Goal: Task Accomplishment & Management: Use online tool/utility

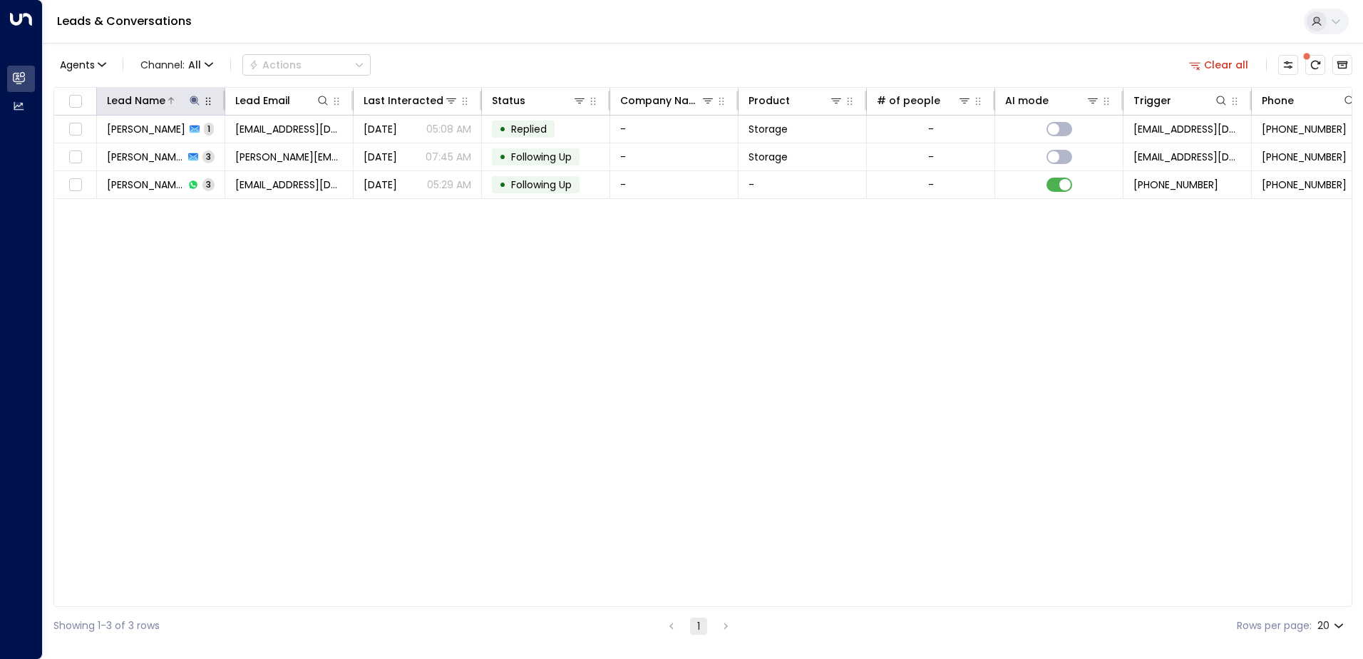
click at [192, 98] on icon at bounding box center [194, 100] width 11 height 11
click at [282, 153] on icon "button" at bounding box center [283, 152] width 9 height 9
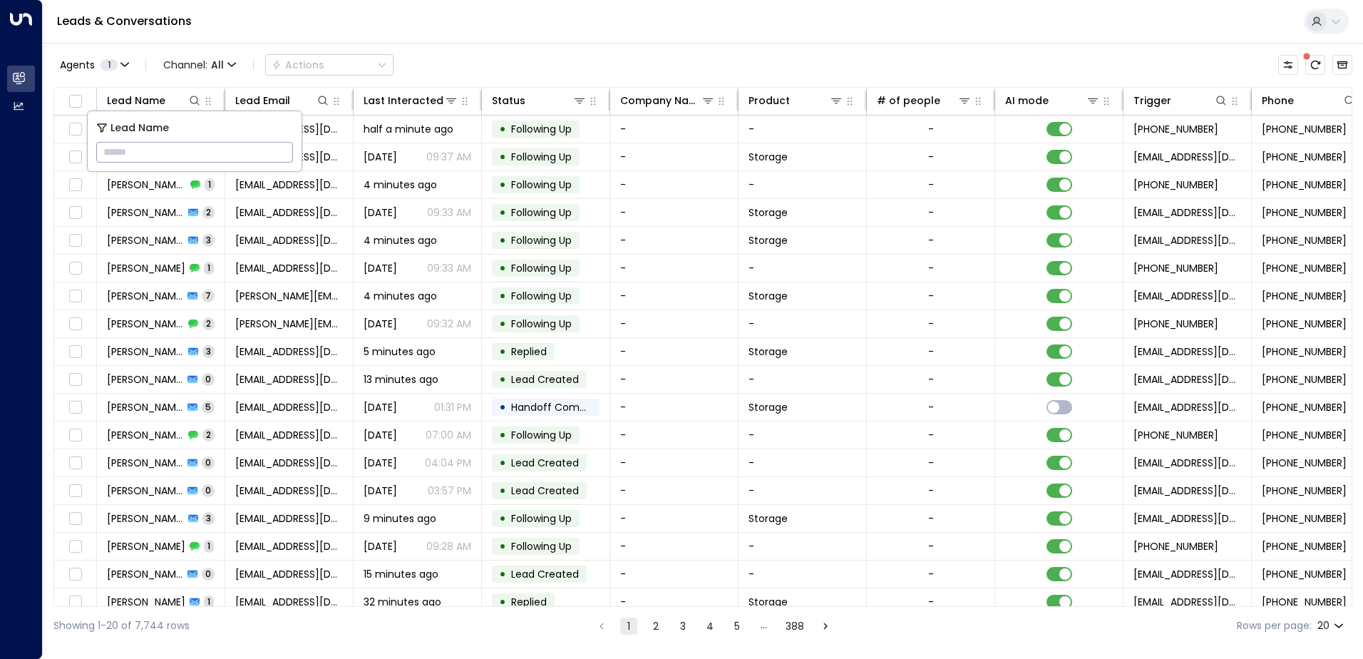
click at [505, 17] on div "Leads & Conversations" at bounding box center [703, 21] width 1320 height 43
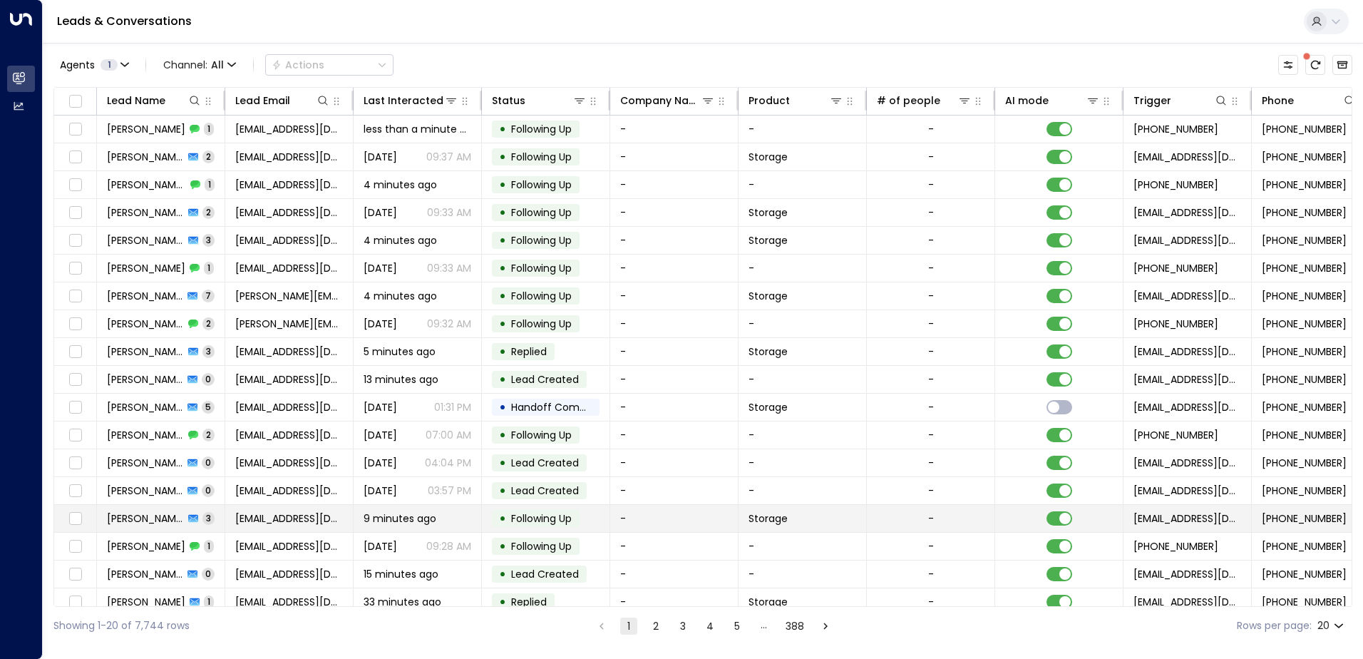
scroll to position [70, 0]
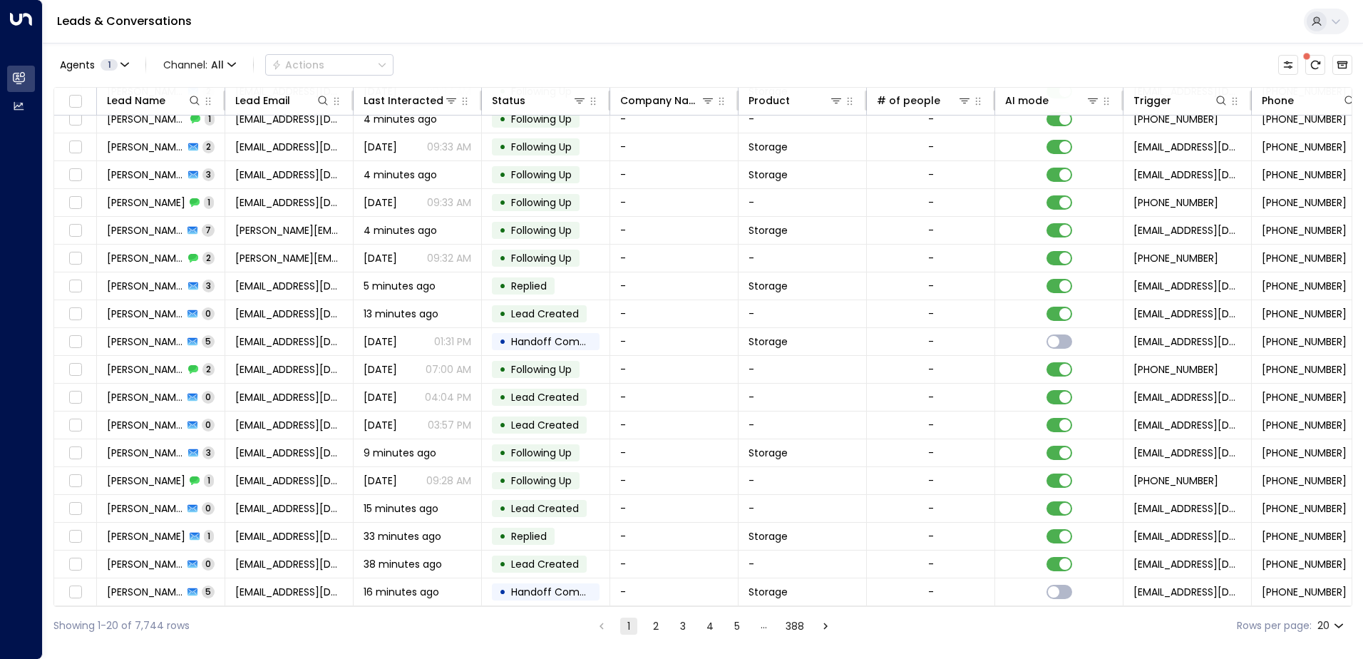
click at [656, 631] on button "2" at bounding box center [655, 625] width 17 height 17
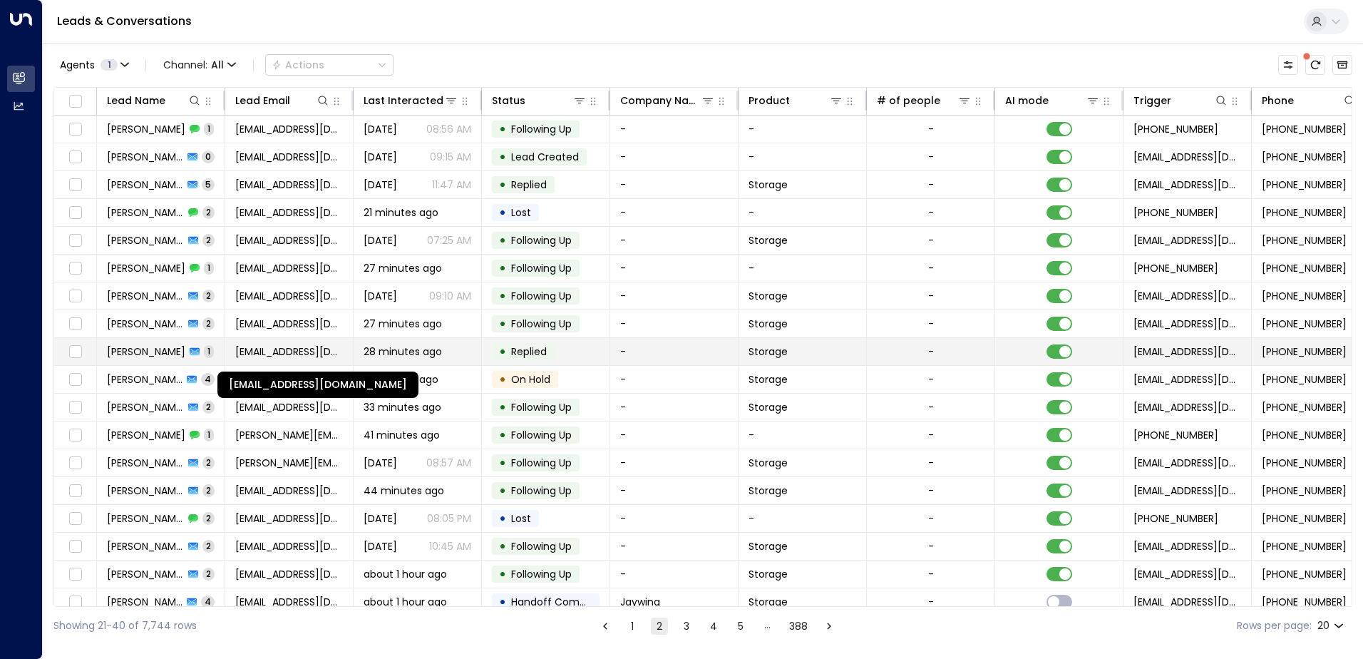
click at [289, 356] on span "[EMAIL_ADDRESS][DOMAIN_NAME]" at bounding box center [289, 351] width 108 height 14
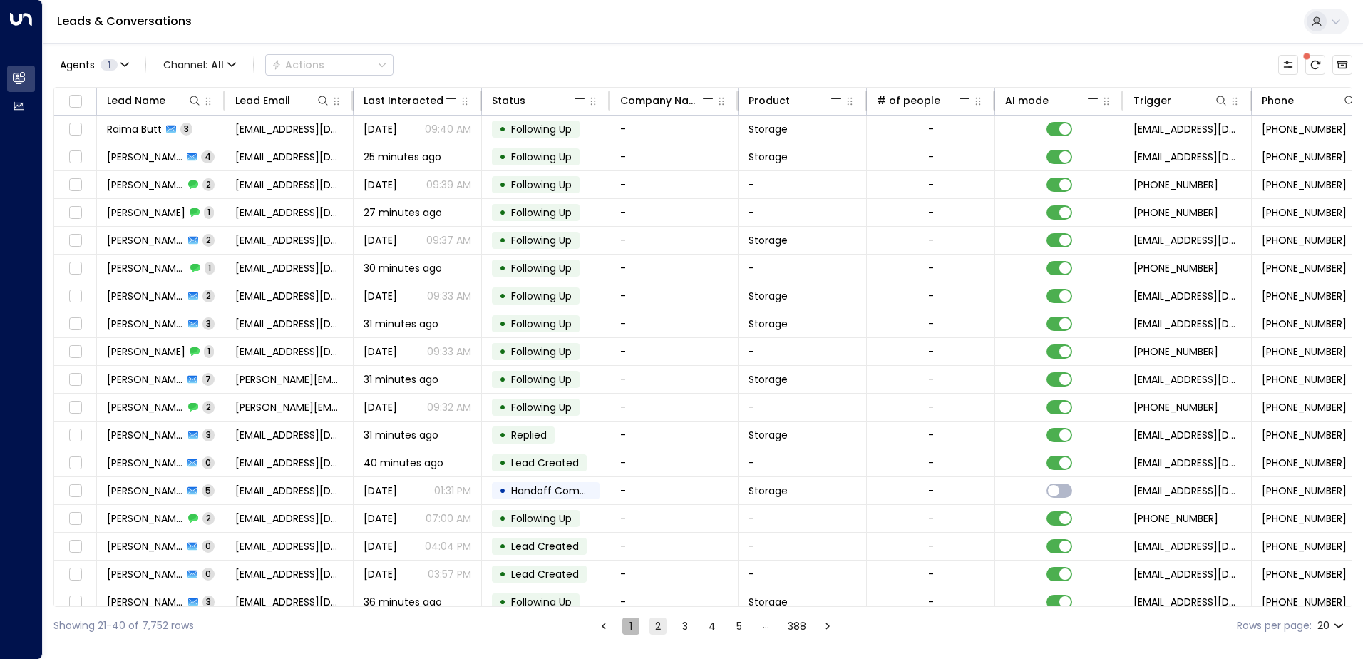
click at [631, 626] on button "1" at bounding box center [630, 625] width 17 height 17
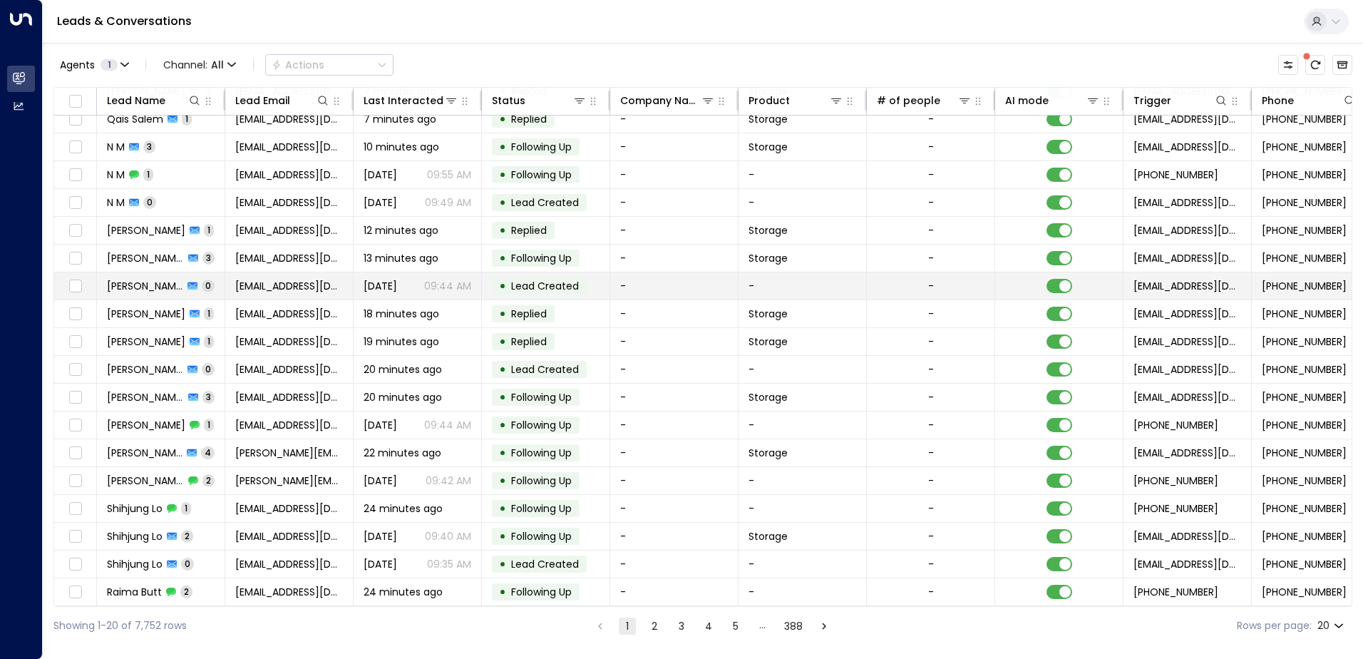
scroll to position [70, 0]
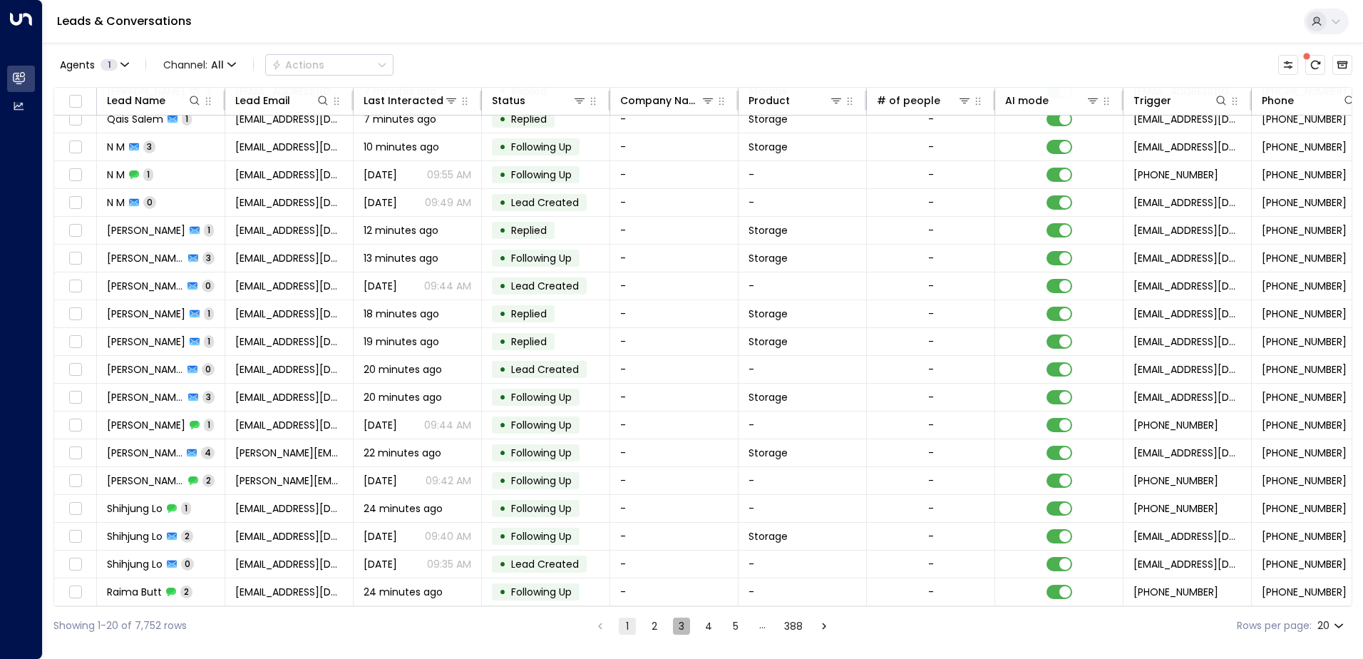
click at [678, 634] on div "Showing 1-20 of 7,752 rows 1 2 3 4 5 … 388 Rows per page: 20 **" at bounding box center [702, 625] width 1298 height 38
click at [678, 624] on button "3" at bounding box center [681, 625] width 17 height 17
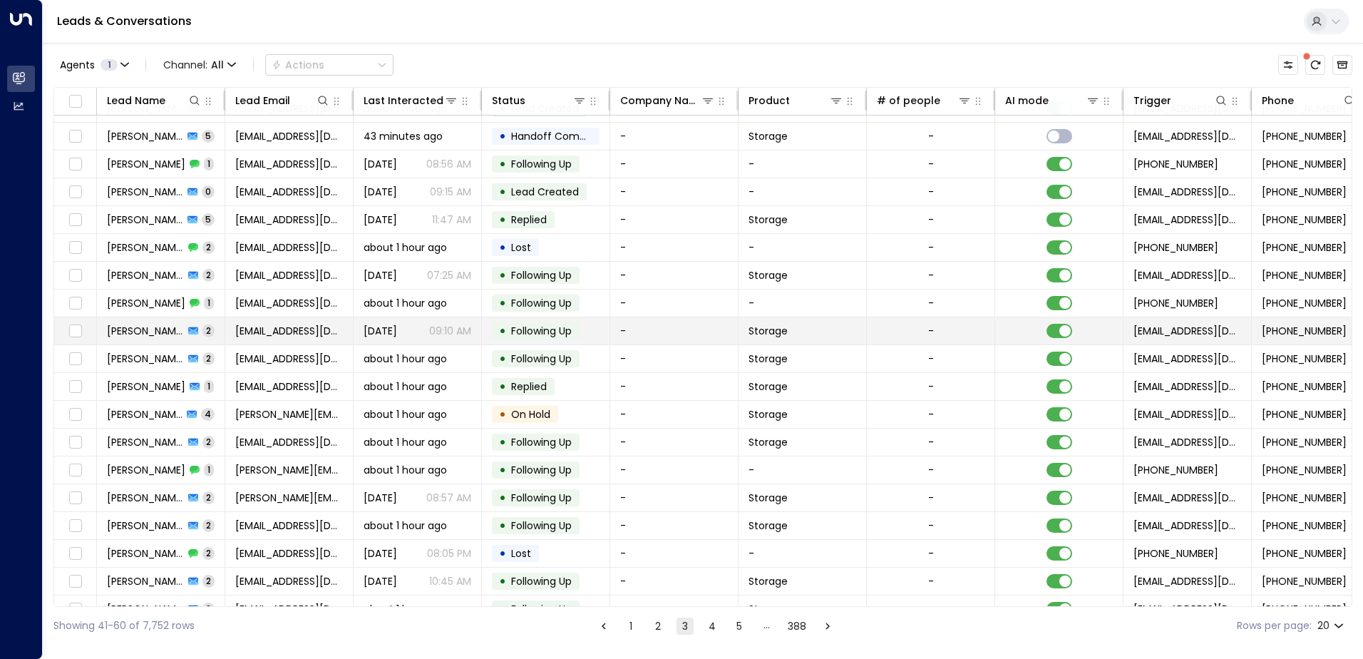
scroll to position [70, 0]
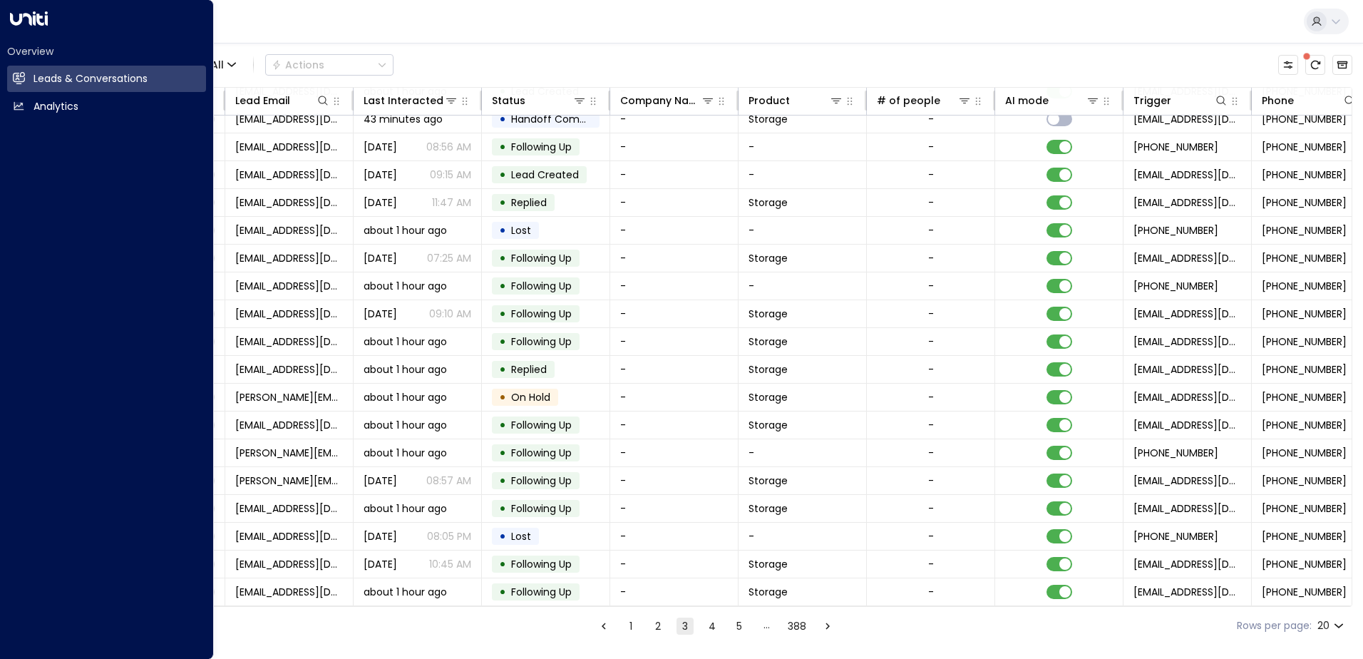
click at [21, 304] on div "Overview Leads & Conversations Leads & Conversations Analytics Analytics" at bounding box center [107, 329] width 214 height 659
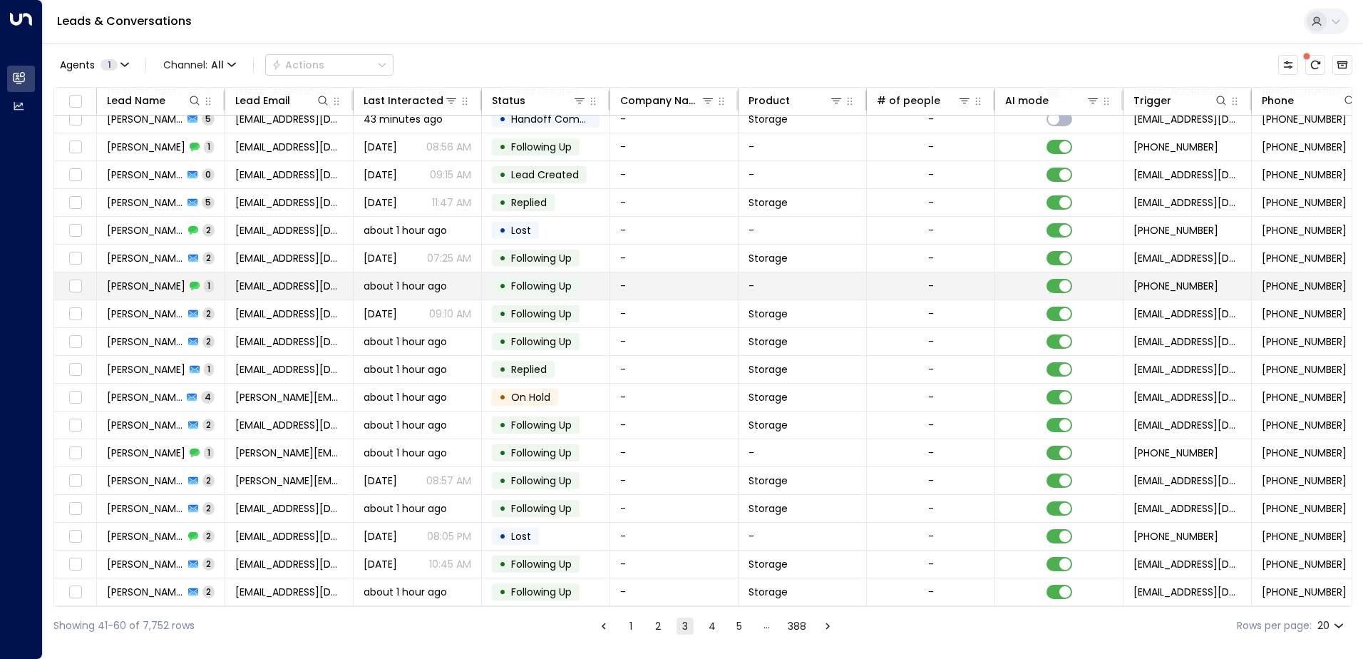
click at [327, 286] on span "[EMAIL_ADDRESS][DOMAIN_NAME]" at bounding box center [289, 286] width 108 height 14
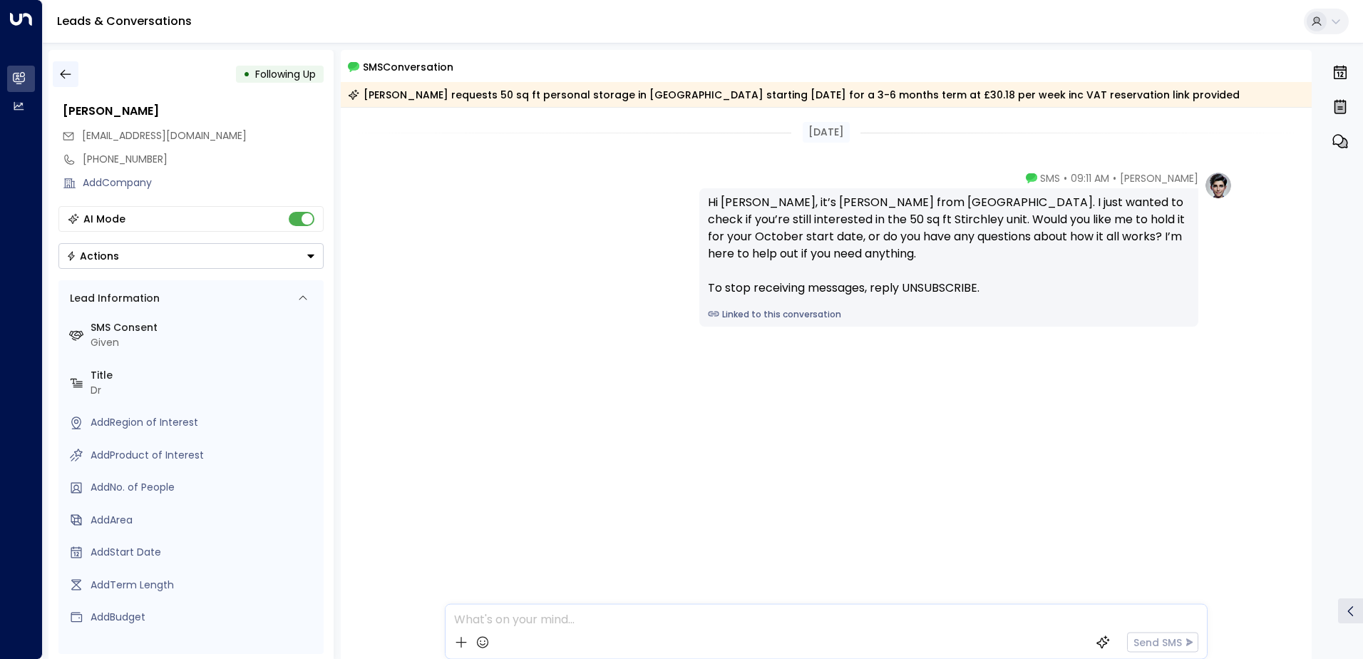
click at [61, 79] on icon "button" at bounding box center [65, 74] width 14 height 14
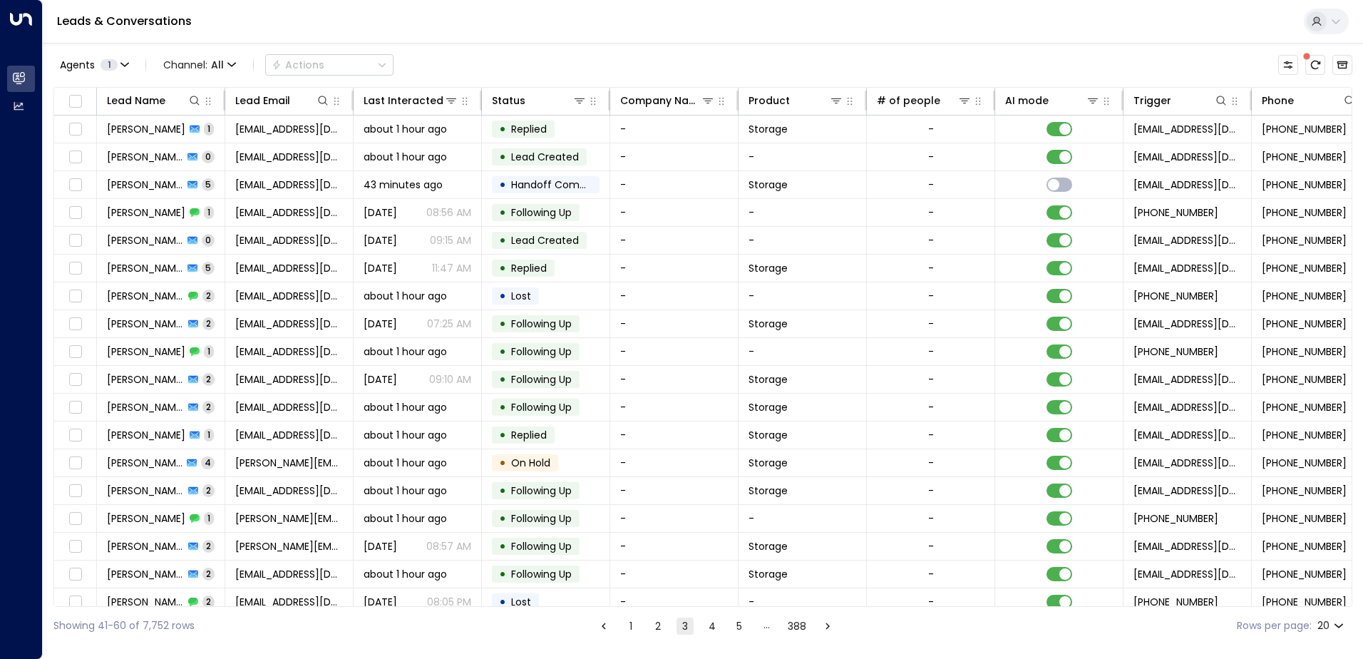
drag, startPoint x: 1351, startPoint y: 316, endPoint x: 1347, endPoint y: 332, distance: 16.9
click at [1348, 335] on div "Lead Name Lead Email Last Interacted Status Company Name Product # of people AI…" at bounding box center [702, 347] width 1298 height 520
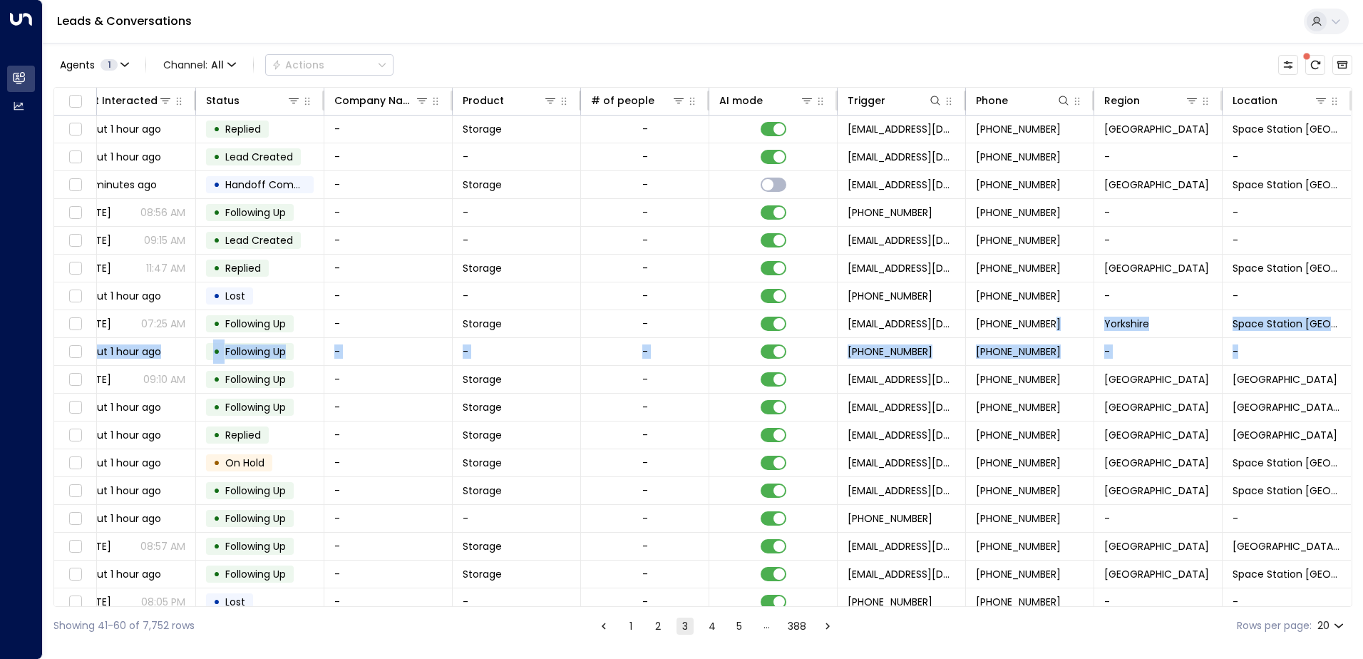
scroll to position [0, 291]
drag, startPoint x: 1351, startPoint y: 331, endPoint x: 1348, endPoint y: 343, distance: 12.4
click at [1348, 343] on div "Lead Name Lead Email Last Interacted Status Company Name Product # of people AI…" at bounding box center [702, 347] width 1298 height 520
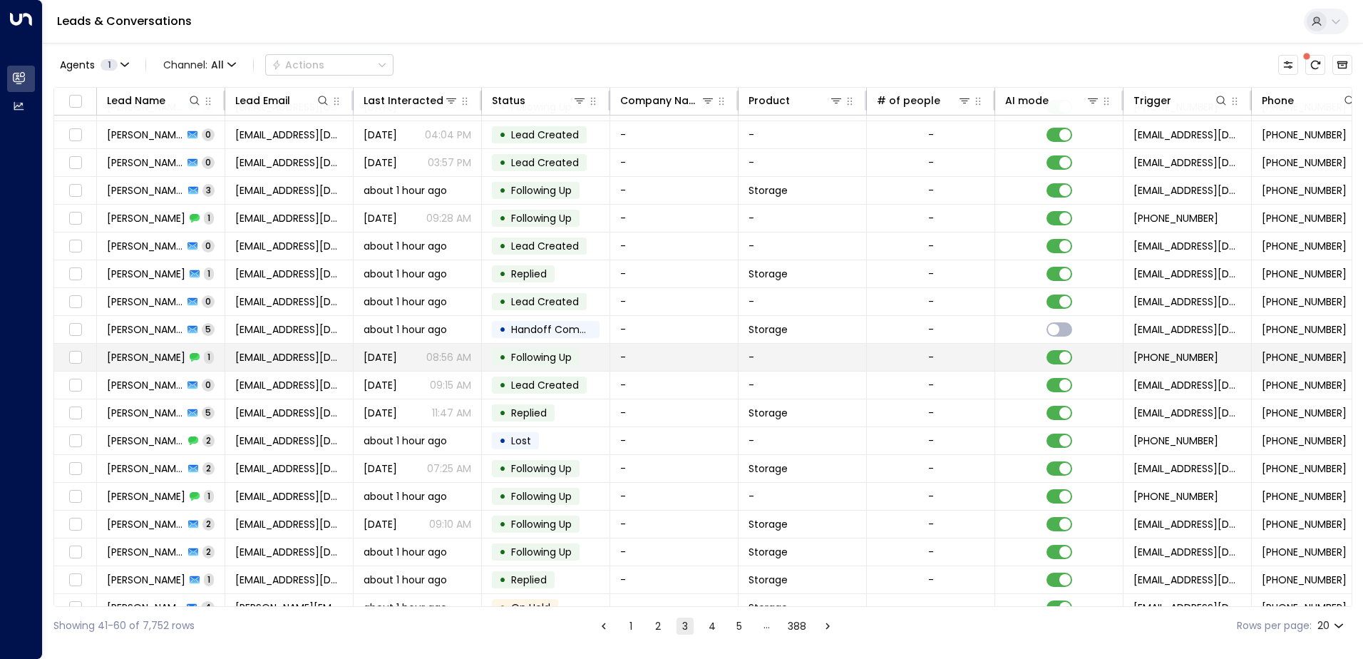
scroll to position [0, 0]
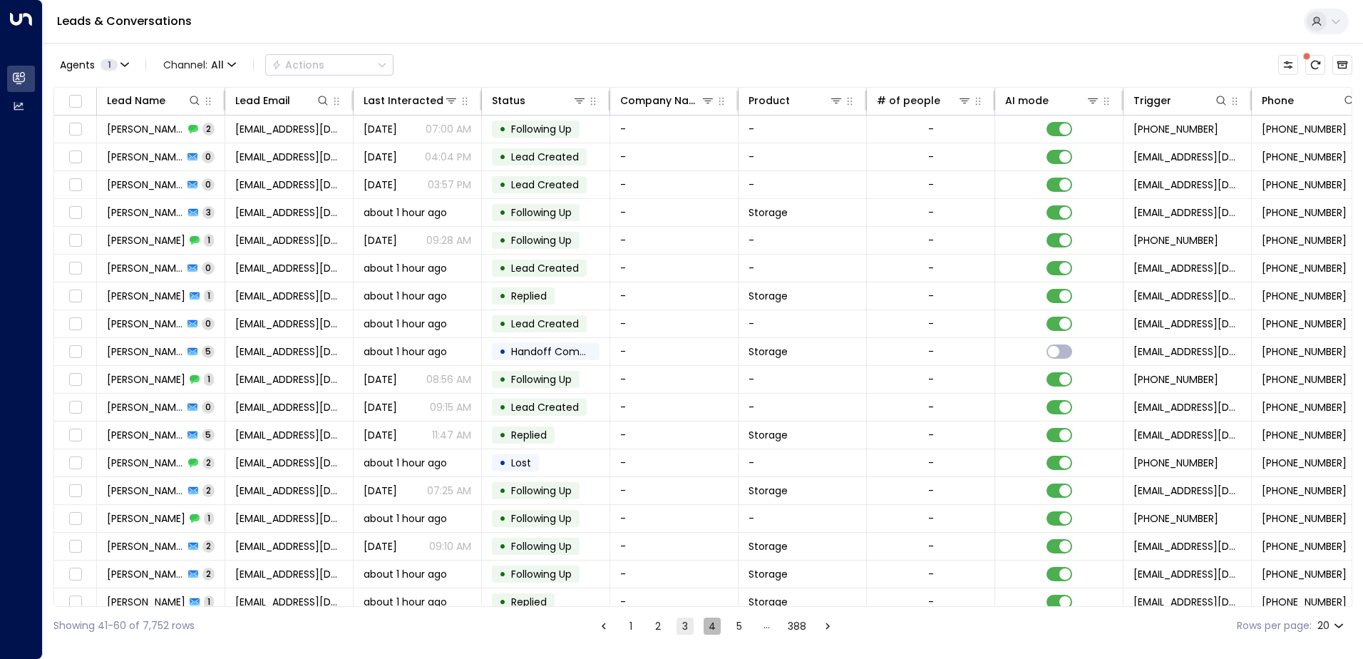
click at [711, 622] on button "4" at bounding box center [711, 625] width 17 height 17
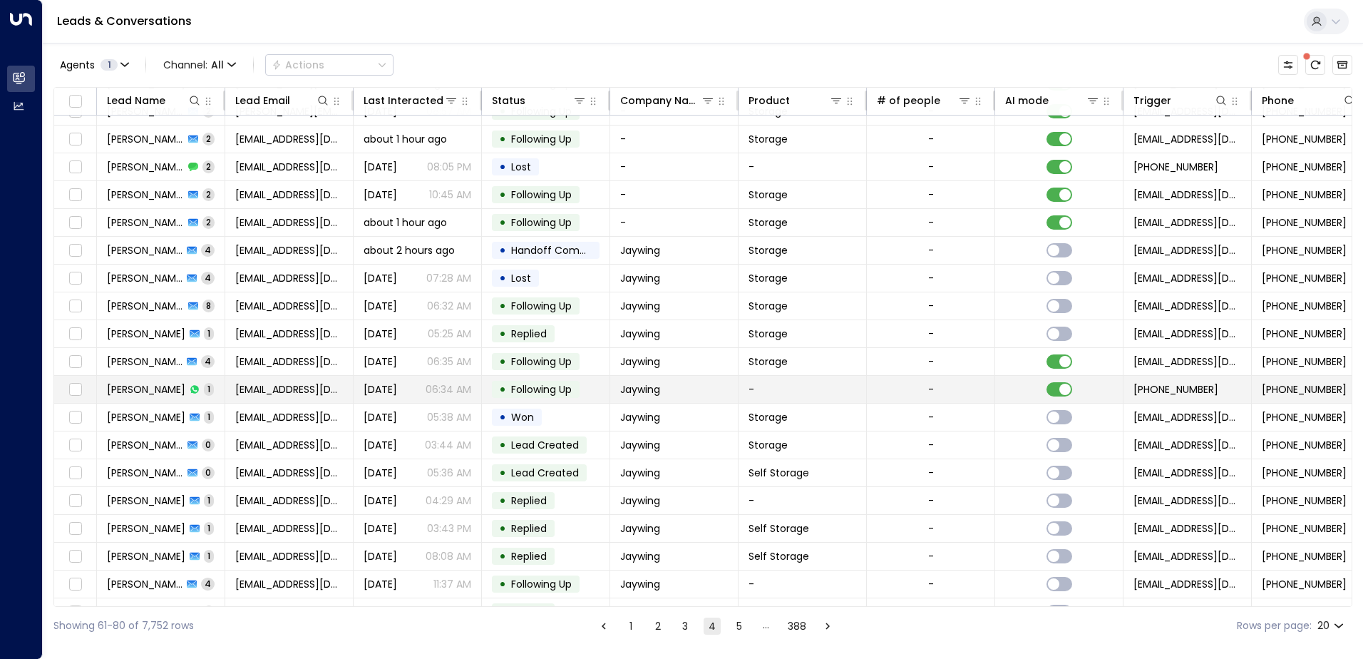
scroll to position [70, 0]
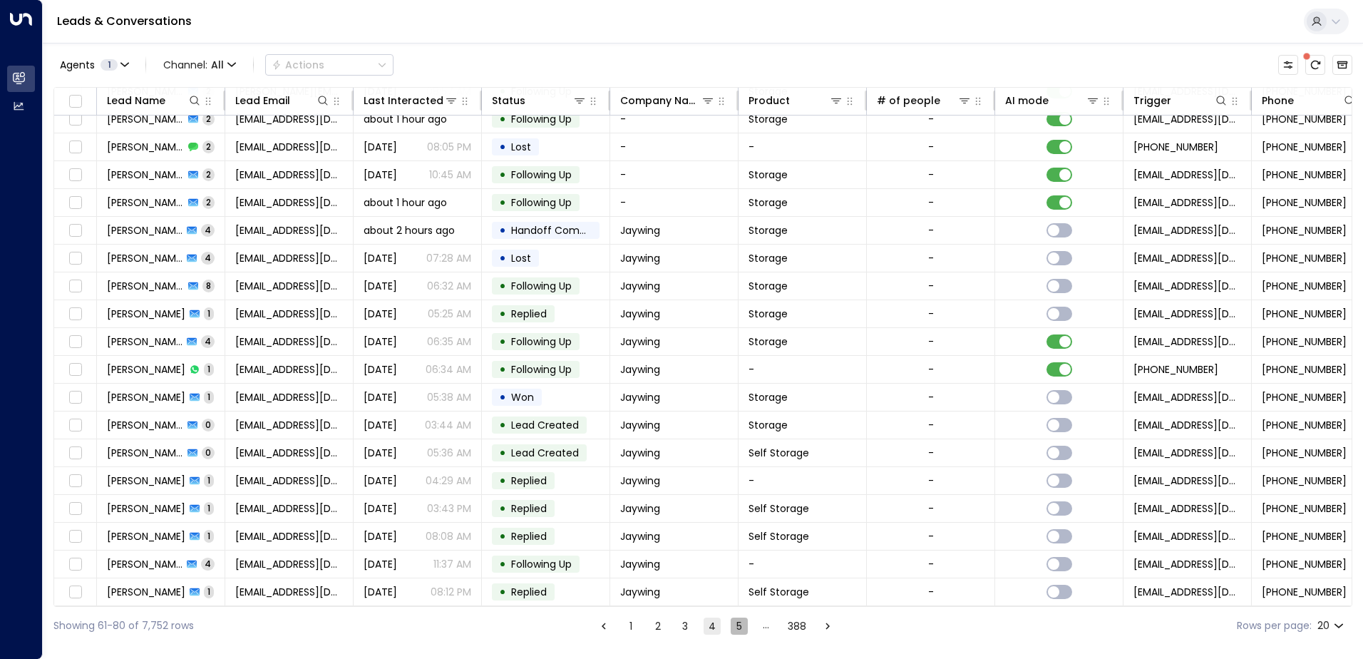
click at [736, 626] on button "5" at bounding box center [738, 625] width 17 height 17
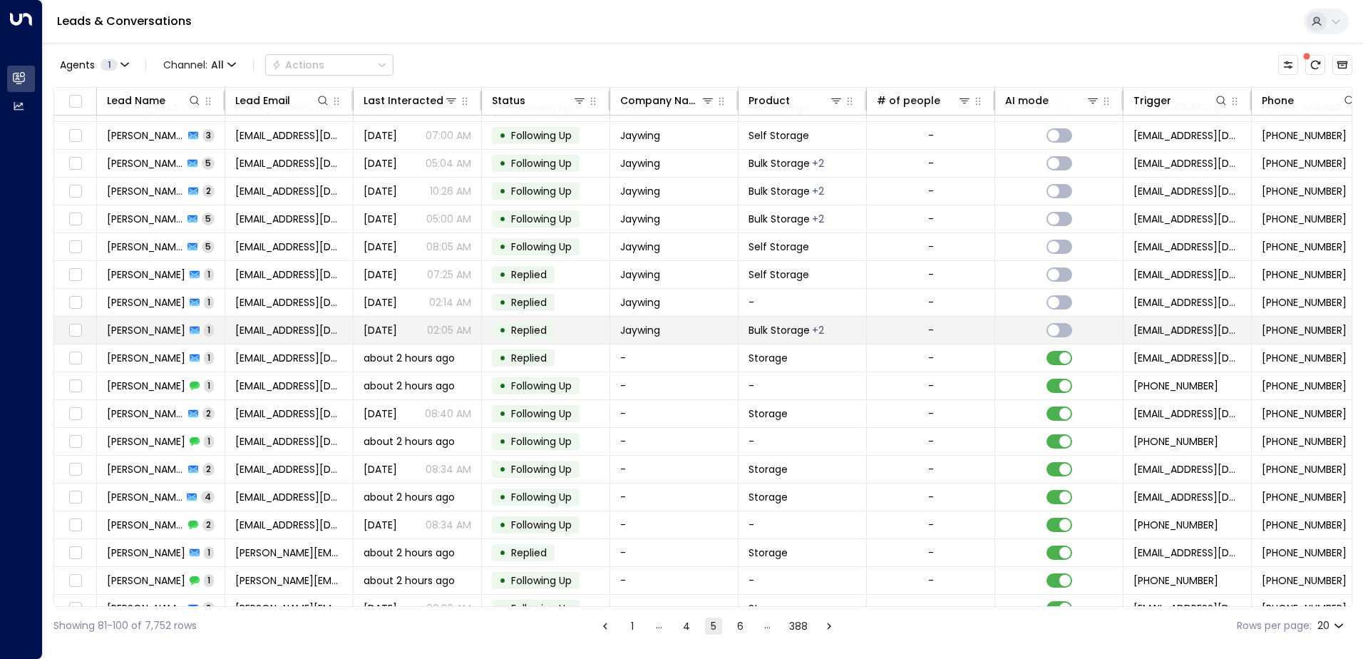
scroll to position [70, 0]
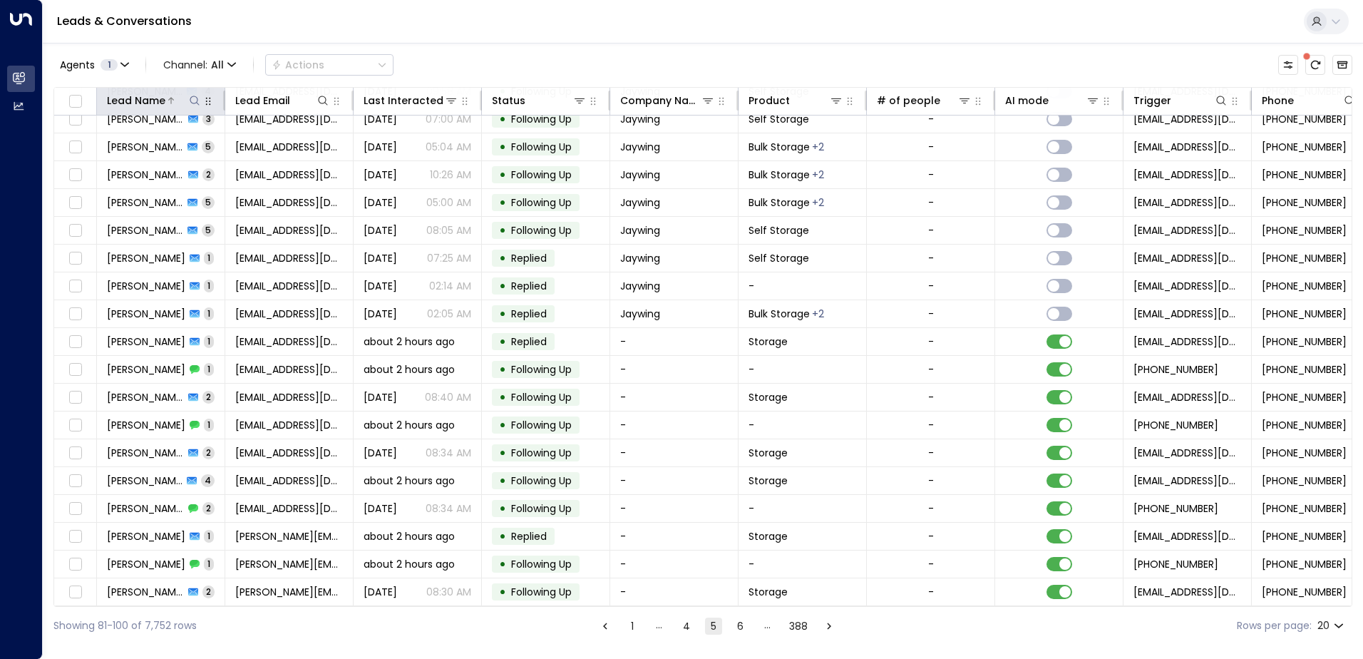
click at [192, 98] on icon at bounding box center [194, 100] width 11 height 11
type input "*******"
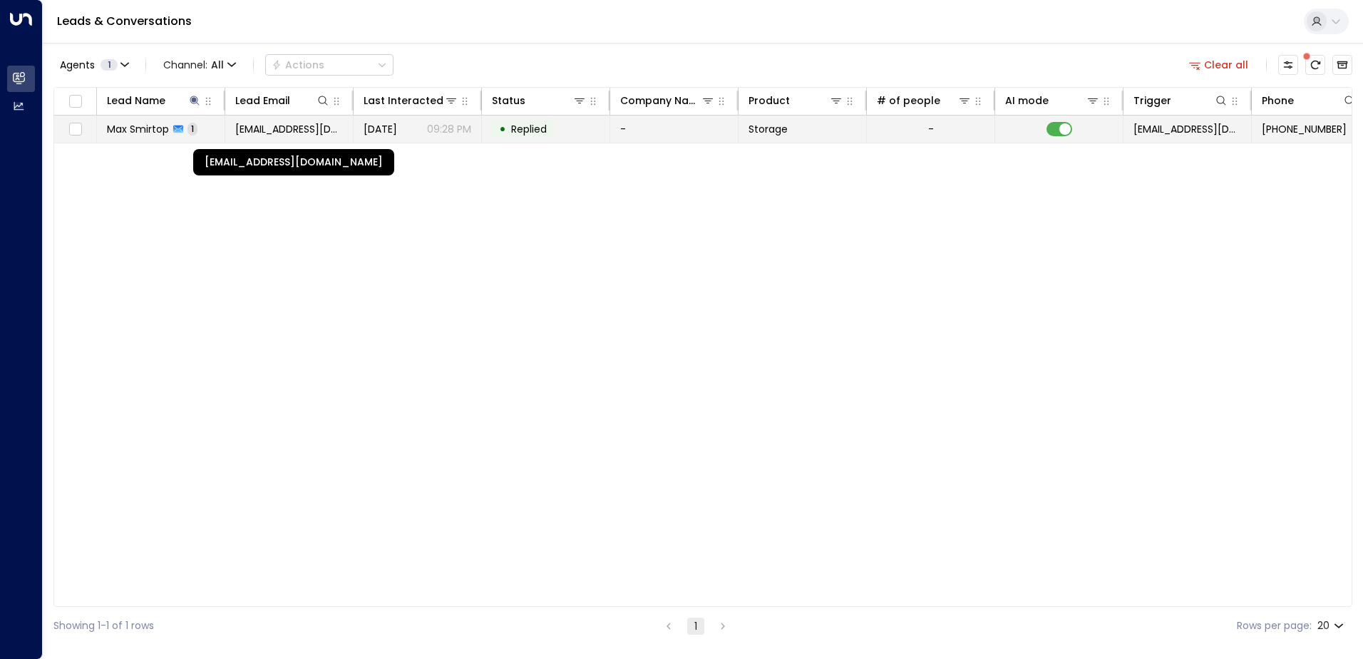
click at [338, 132] on span "[EMAIL_ADDRESS][DOMAIN_NAME]" at bounding box center [289, 129] width 108 height 14
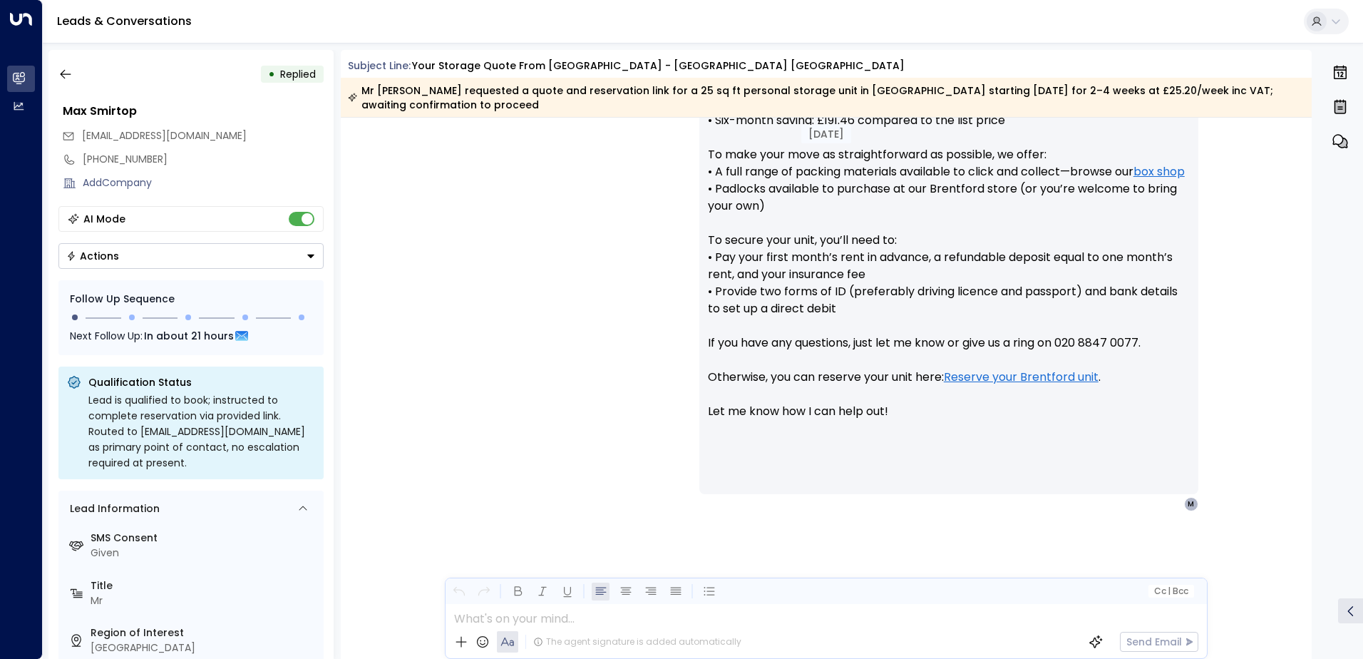
scroll to position [611, 0]
